Goal: Complete application form

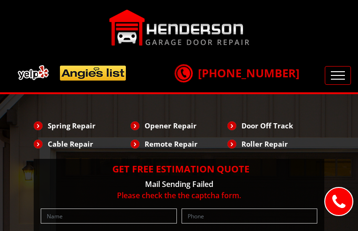
type input "fiPMhlxW"
type input "6729630518"
type input "[EMAIL_ADDRESS][DOMAIN_NAME]"
type input "mbtTeqzweKWICv"
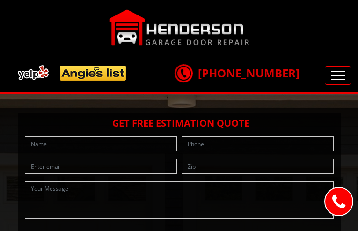
type input "brrLlHmpt"
type input "6498495687"
type input "[EMAIL_ADDRESS][DOMAIN_NAME]"
type input "TJgatwILzOVEpDi"
